Goal: Task Accomplishment & Management: Manage account settings

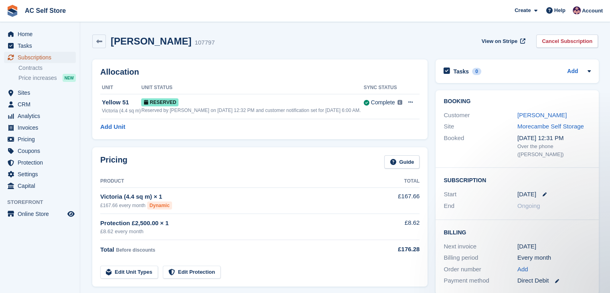
click at [48, 57] on span "Subscriptions" at bounding box center [42, 57] width 48 height 11
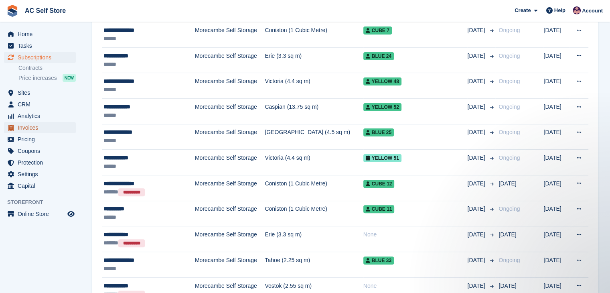
click at [50, 123] on span "Invoices" at bounding box center [42, 127] width 48 height 11
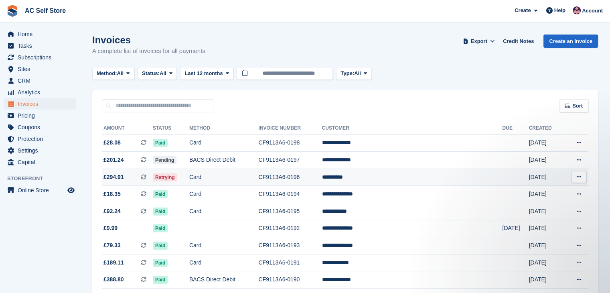
click at [218, 177] on td "Card" at bounding box center [223, 176] width 69 height 17
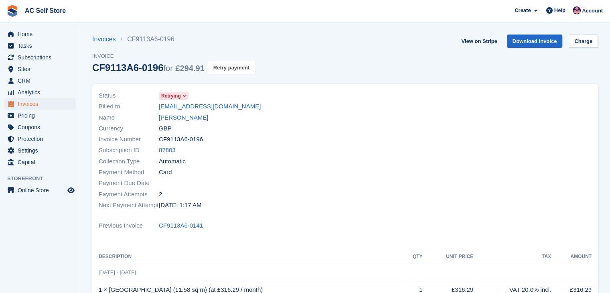
click at [223, 68] on button "Retry payment" at bounding box center [231, 67] width 47 height 13
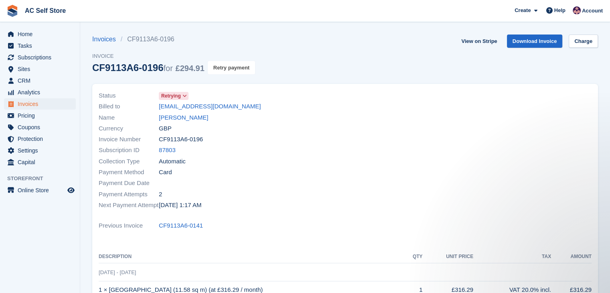
drag, startPoint x: 226, startPoint y: 67, endPoint x: 345, endPoint y: 36, distance: 122.5
click at [226, 67] on button "Retry payment" at bounding box center [231, 67] width 47 height 13
